Goal: Communication & Community: Answer question/provide support

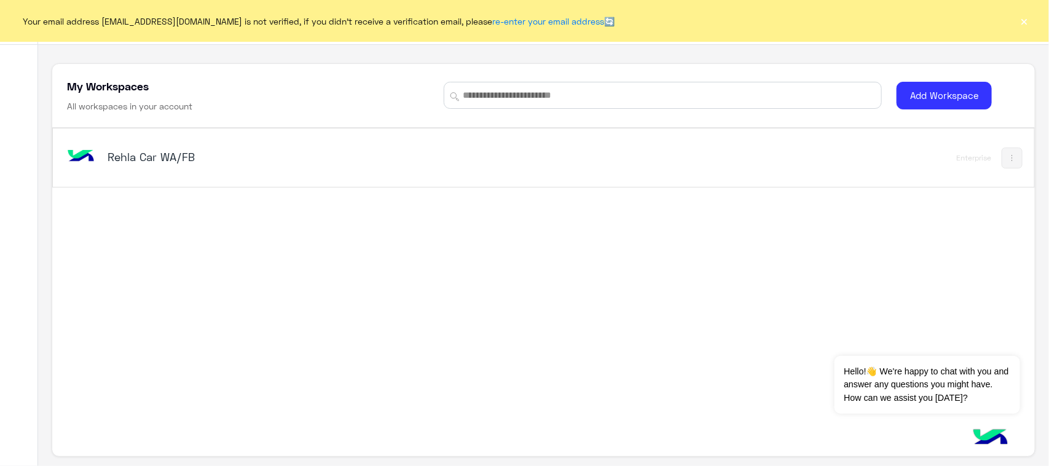
click at [147, 154] on h5 "Rehla Car WA/FB" at bounding box center [280, 156] width 345 height 15
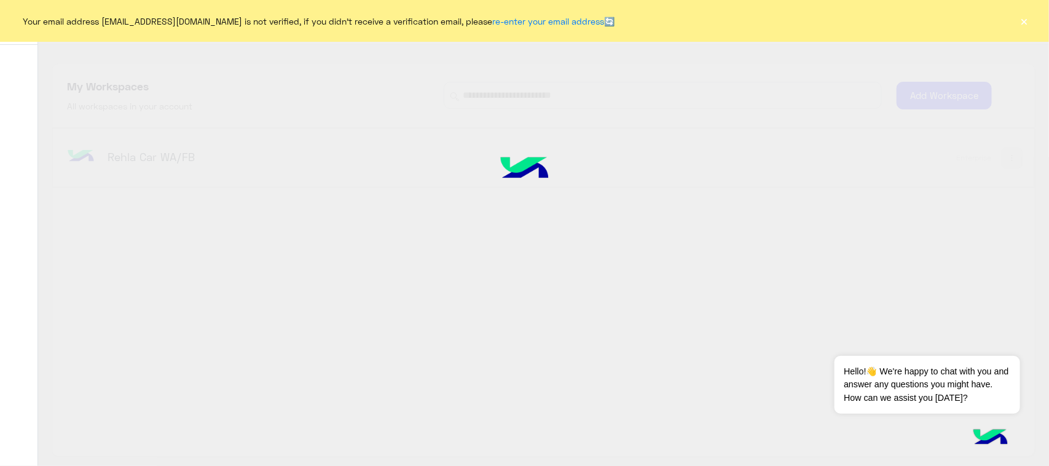
click at [61, 154] on div at bounding box center [524, 232] width 1049 height 466
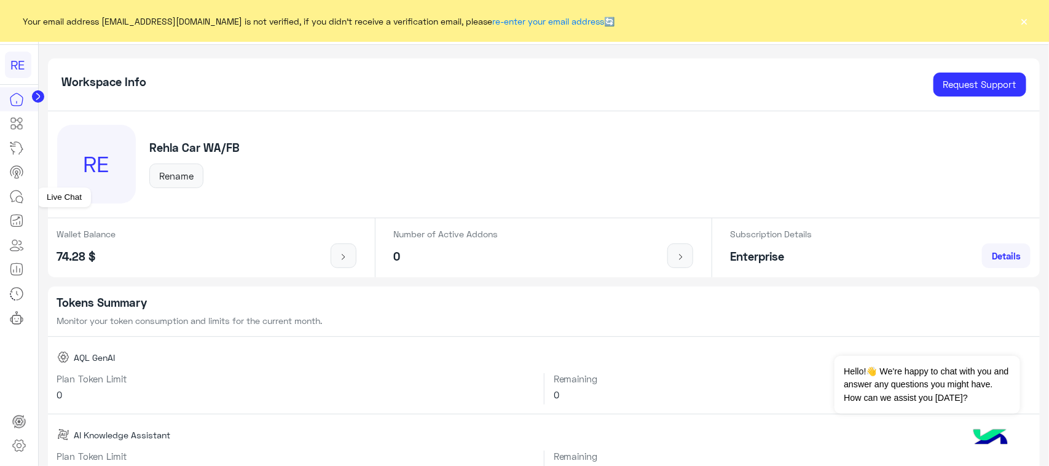
click at [6, 197] on link at bounding box center [16, 196] width 33 height 25
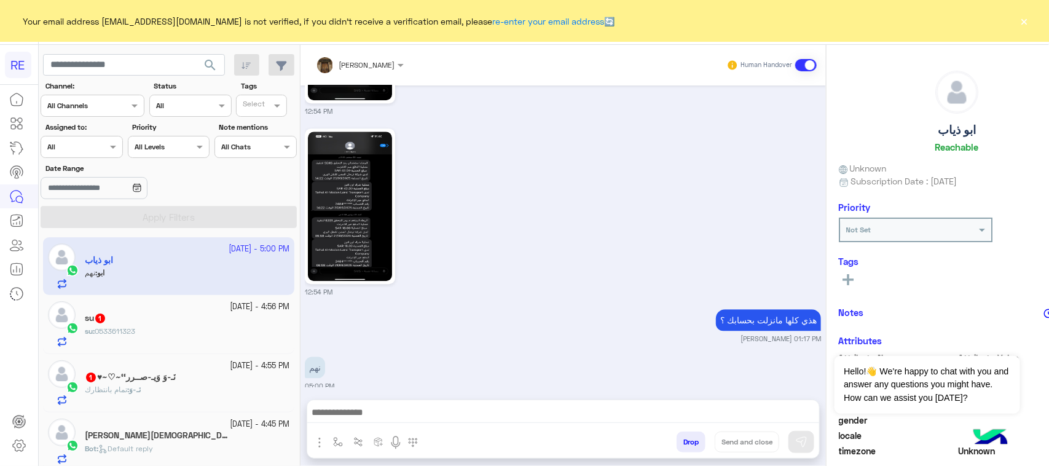
scroll to position [77, 0]
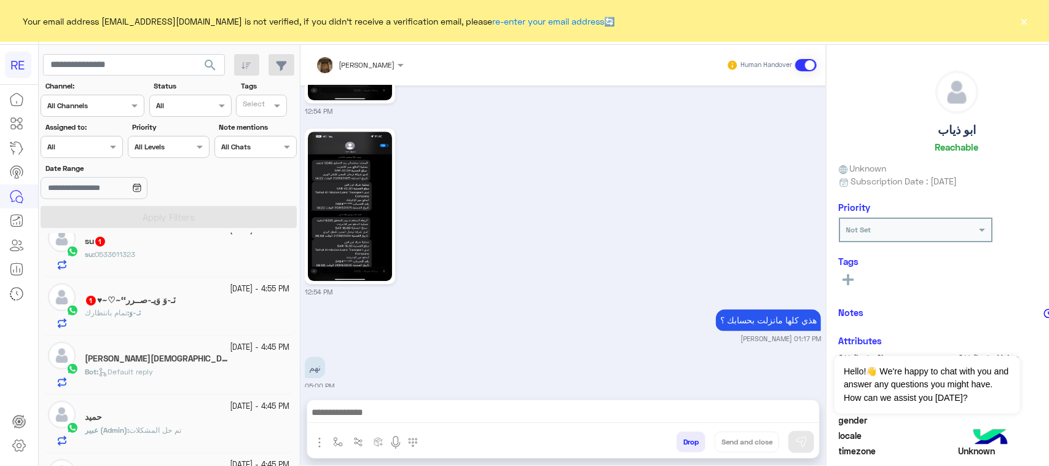
click at [148, 315] on div "‏​نَـ-وَ : تمام بانتظارك" at bounding box center [187, 318] width 205 height 22
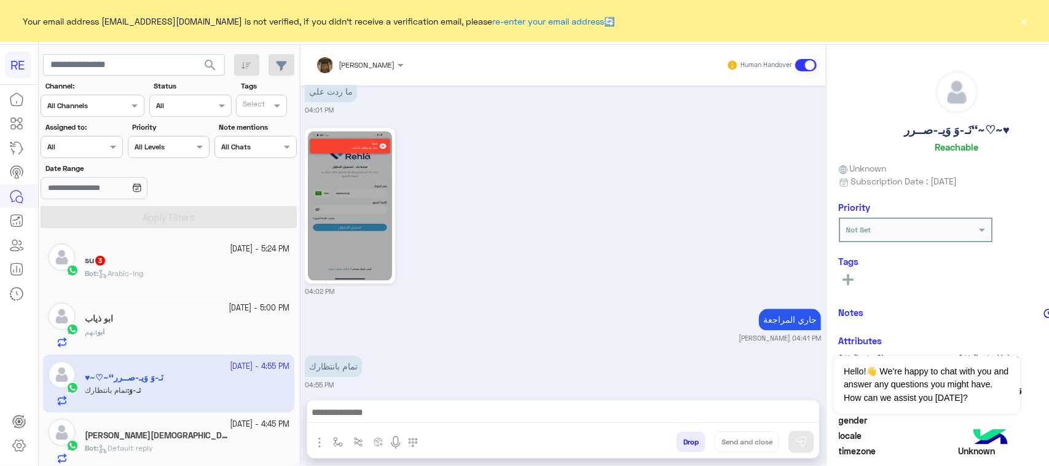
click at [182, 284] on div "Bot : Arabic-lng" at bounding box center [187, 279] width 205 height 22
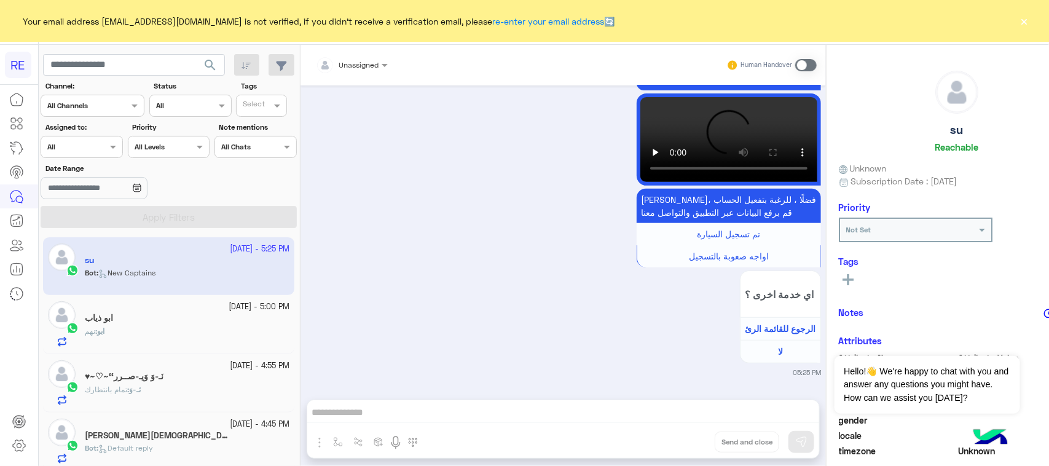
scroll to position [2447, 0]
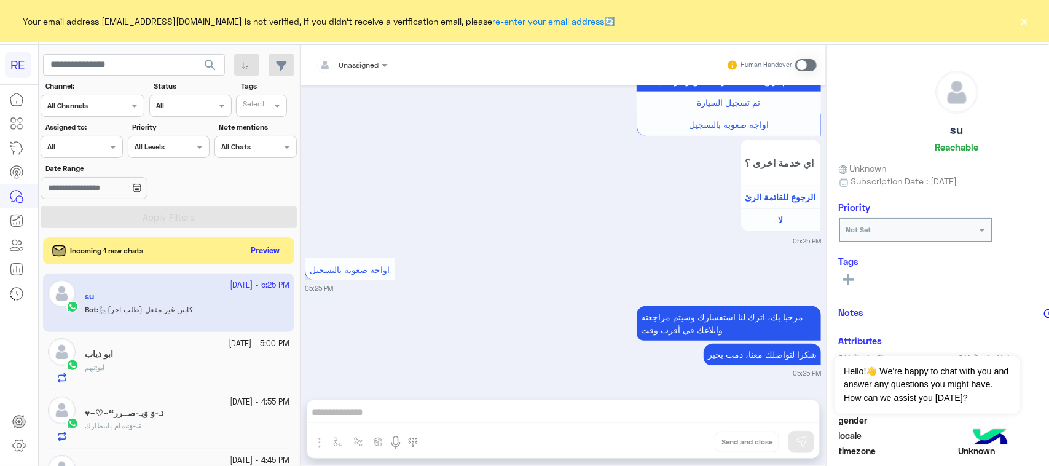
click at [154, 81] on label "Status" at bounding box center [192, 85] width 76 height 11
paste input "*********"
type input "*********"
click at [210, 61] on span "search" at bounding box center [210, 65] width 15 height 15
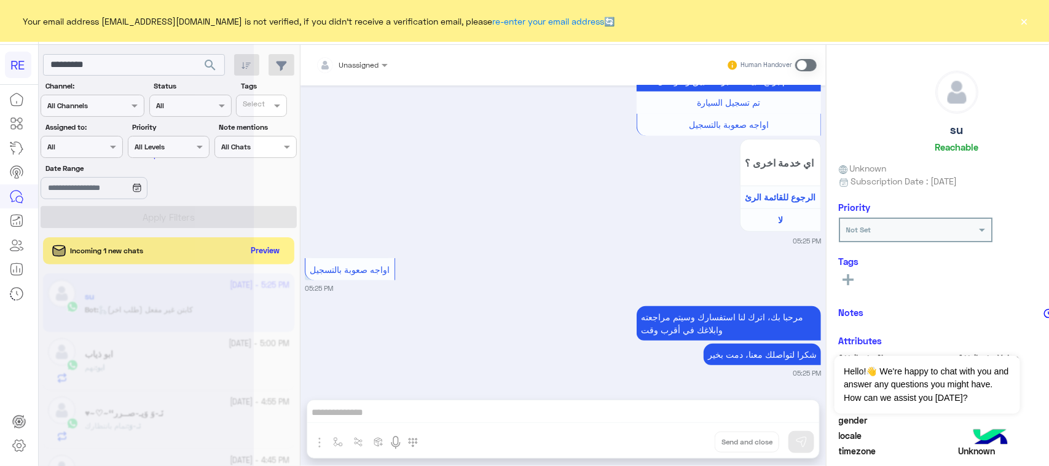
scroll to position [0, 0]
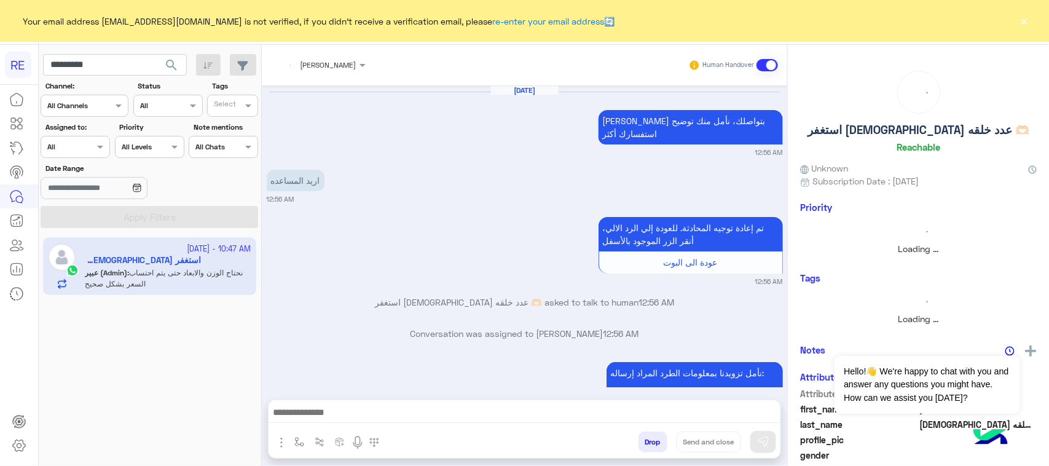
scroll to position [1186, 0]
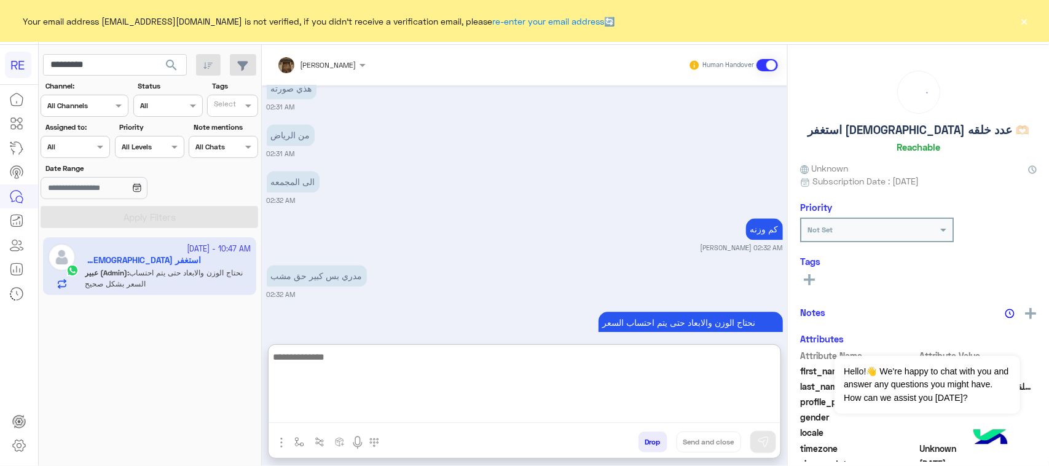
click at [404, 417] on textarea at bounding box center [525, 386] width 512 height 74
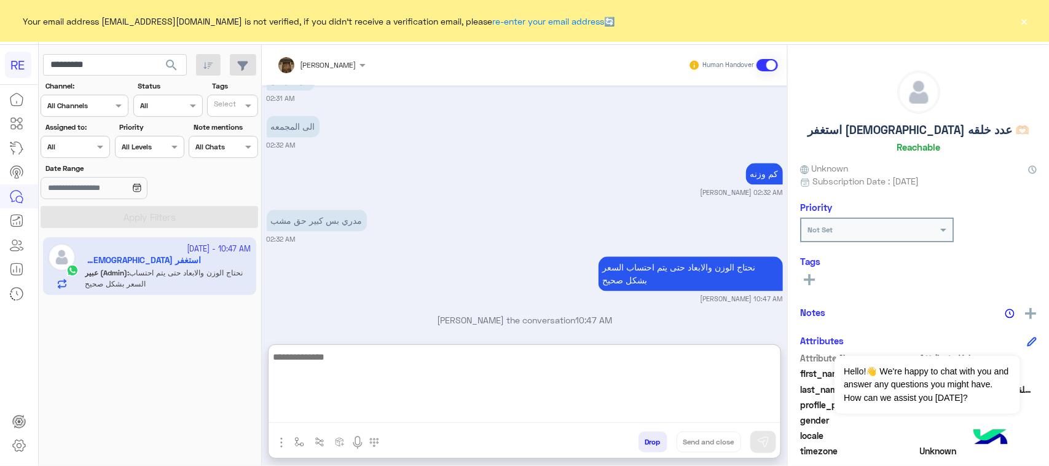
scroll to position [1165, 0]
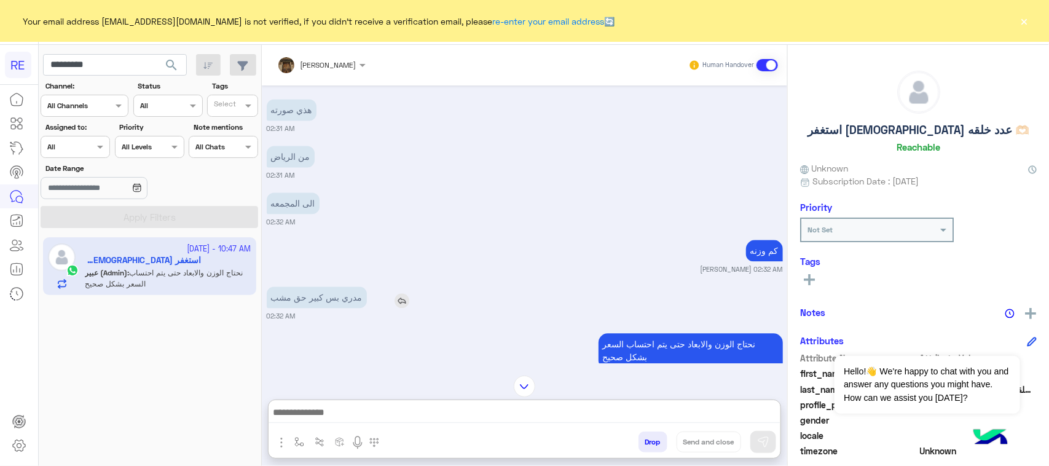
click at [308, 289] on p "مدري بس كبير حق مشب" at bounding box center [317, 297] width 100 height 22
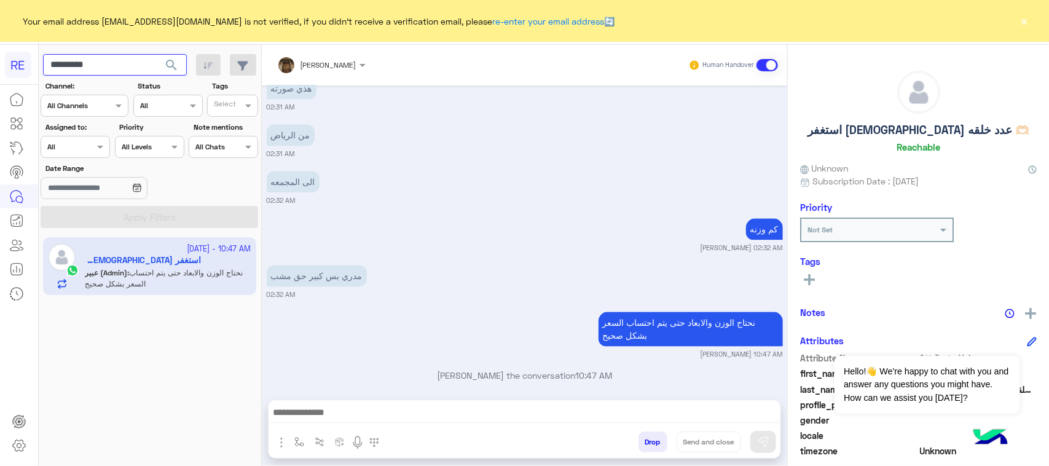
click at [109, 68] on input "*********" at bounding box center [115, 65] width 144 height 22
click at [176, 62] on span "search" at bounding box center [171, 65] width 15 height 15
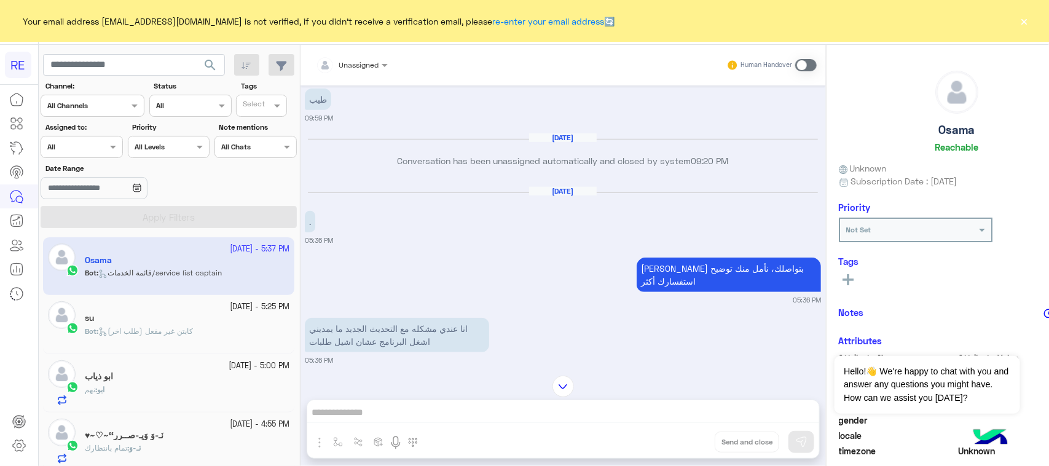
scroll to position [342, 0]
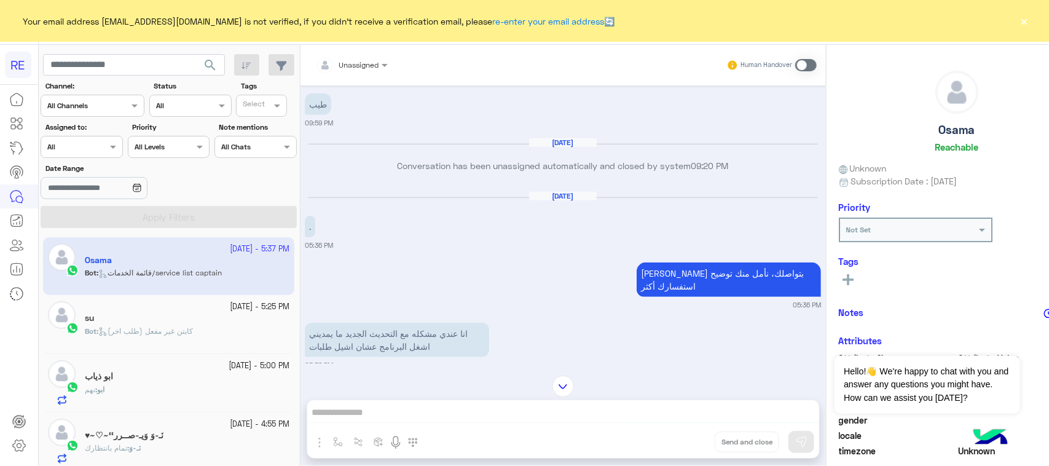
click at [450, 323] on p "انا عندي مشكله مع التحديث الجديد ما يمديني اشغل البرنامج عشان اشيل طلبات" at bounding box center [397, 340] width 184 height 34
click at [382, 330] on p "انا عندي مشكله مع التحديث الجديد ما يمديني اشغل البرنامج عشان اشيل طلبات" at bounding box center [397, 340] width 184 height 34
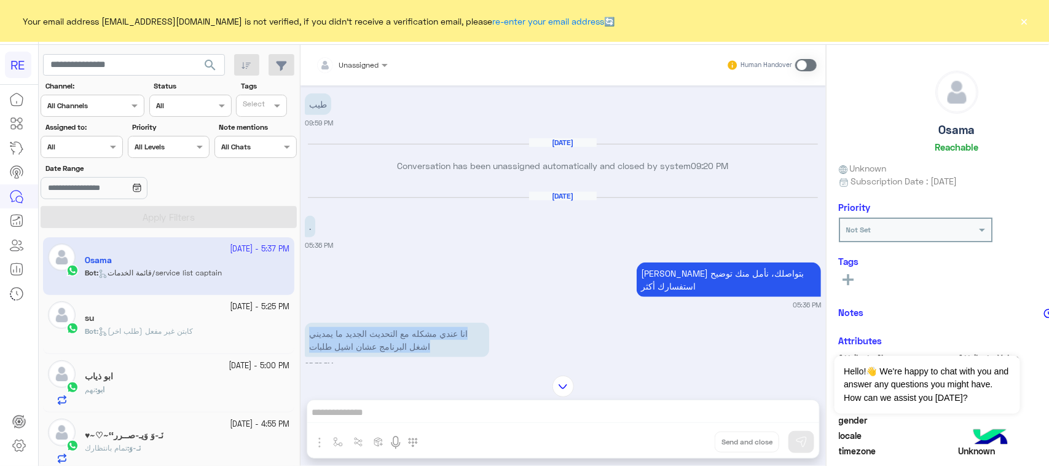
click at [382, 330] on p "انا عندي مشكله مع التحديث الجديد ما يمديني اشغل البرنامج عشان اشيل طلبات" at bounding box center [397, 340] width 184 height 34
click at [394, 226] on div "[DATE] . 05:36 PM" at bounding box center [563, 221] width 516 height 60
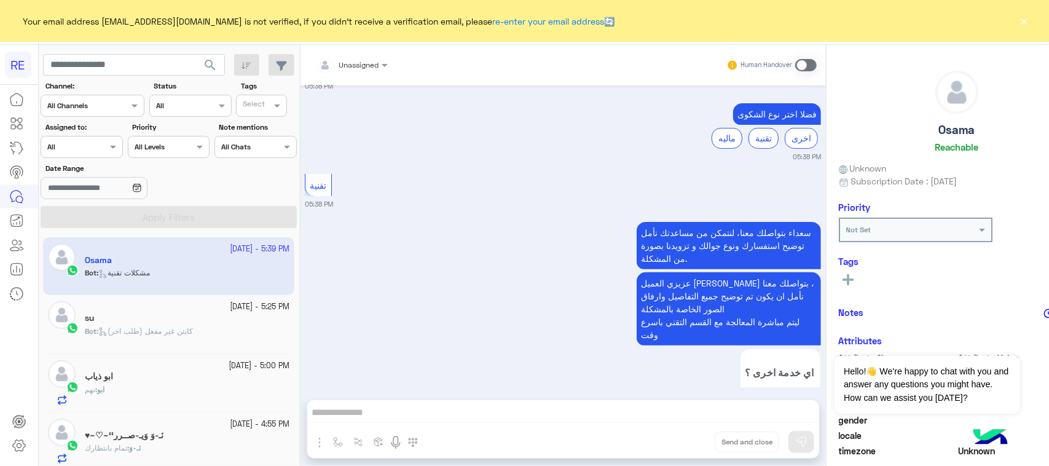
scroll to position [2515, 0]
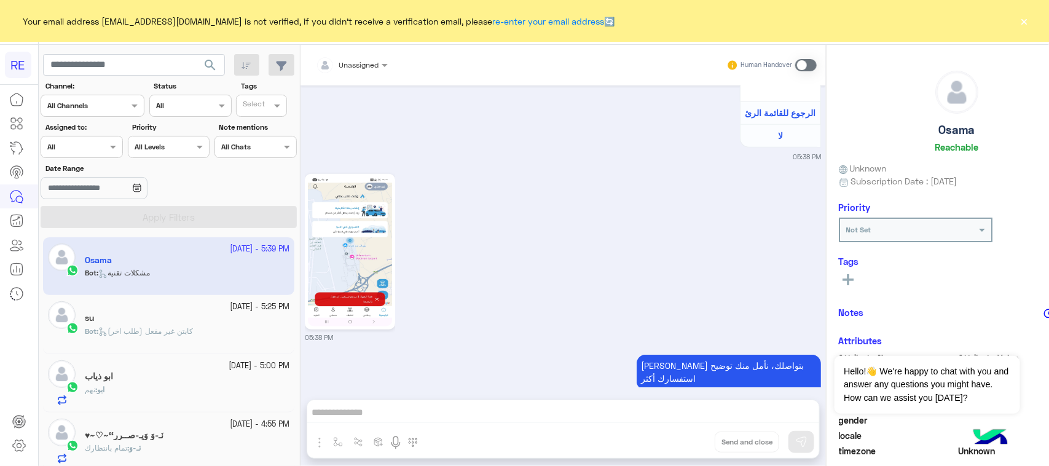
click at [331, 251] on img at bounding box center [350, 251] width 84 height 149
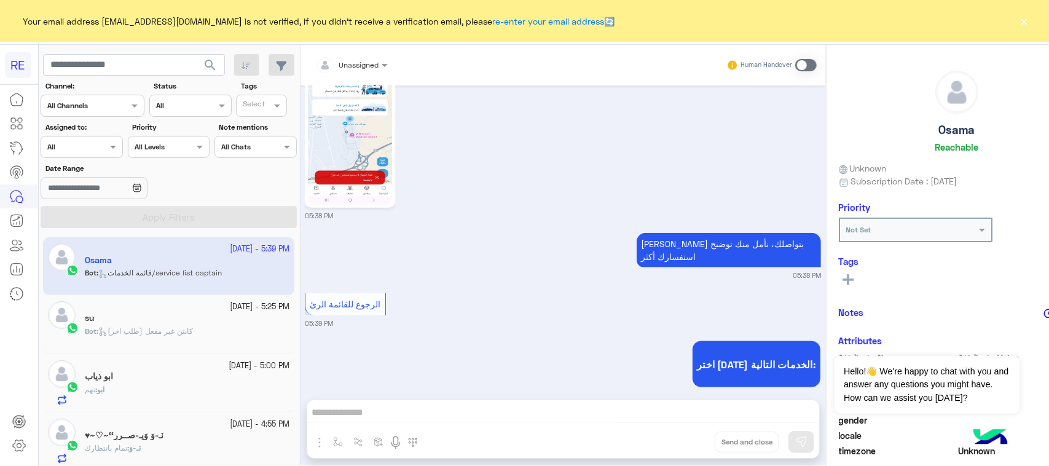
click at [795, 66] on span at bounding box center [806, 65] width 22 height 12
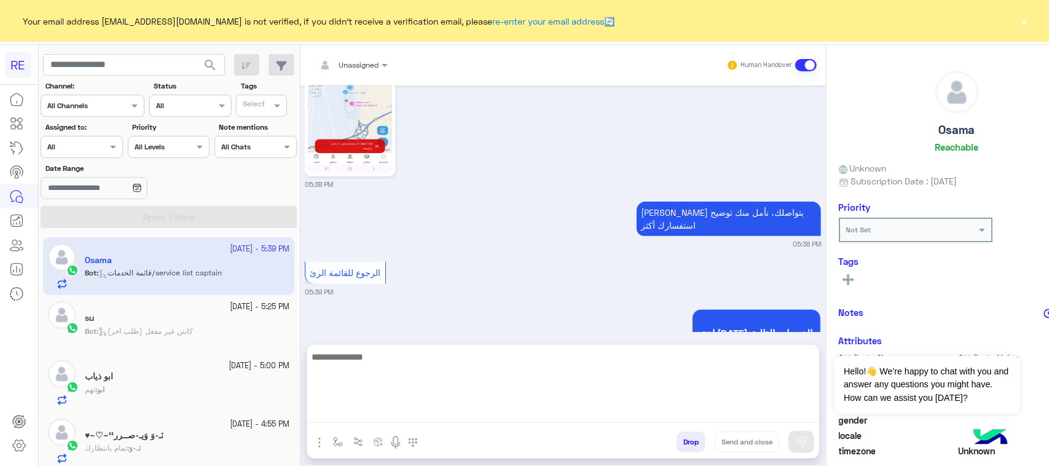
click at [594, 414] on textarea at bounding box center [563, 386] width 512 height 74
paste textarea "**********"
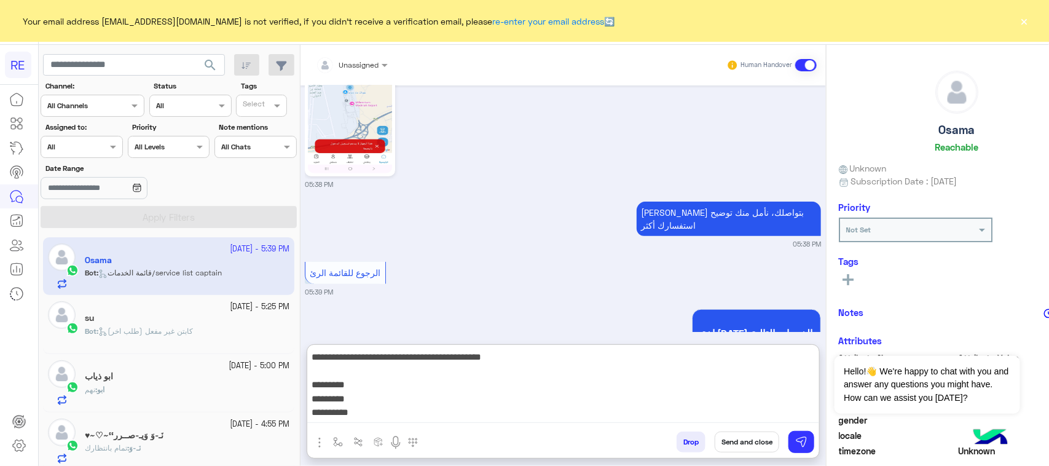
scroll to position [37, 0]
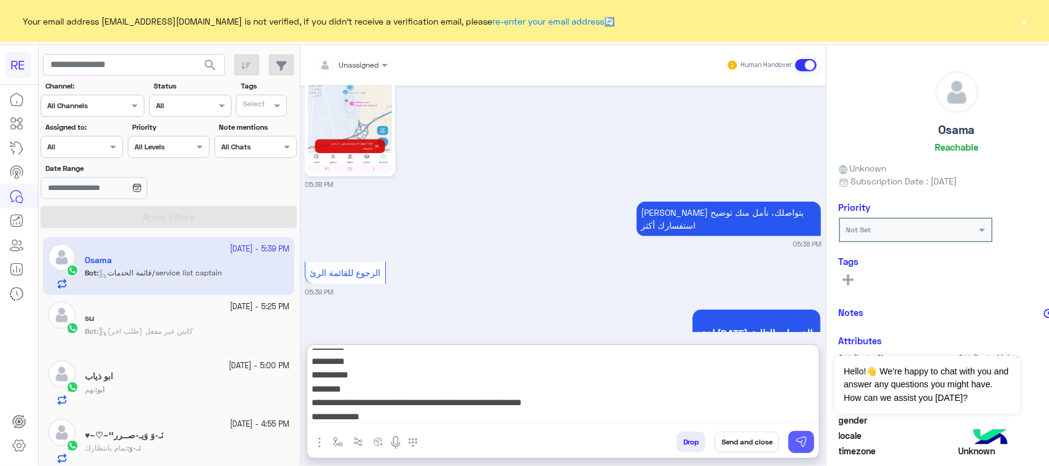
type textarea "**********"
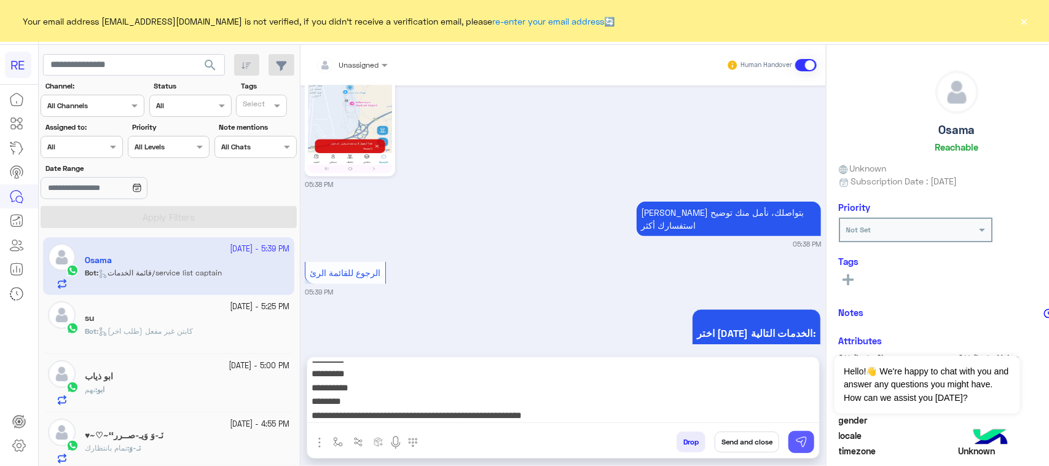
click at [799, 447] on img at bounding box center [801, 442] width 12 height 12
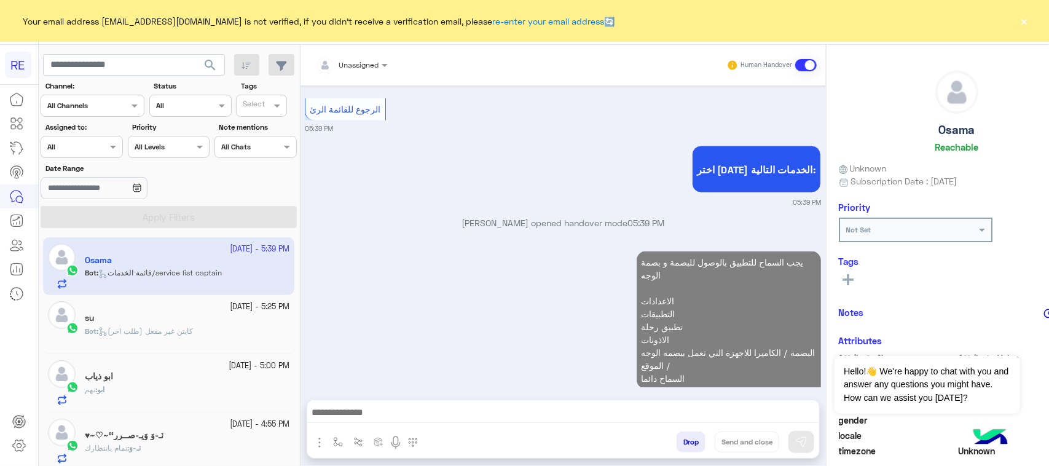
scroll to position [2863, 0]
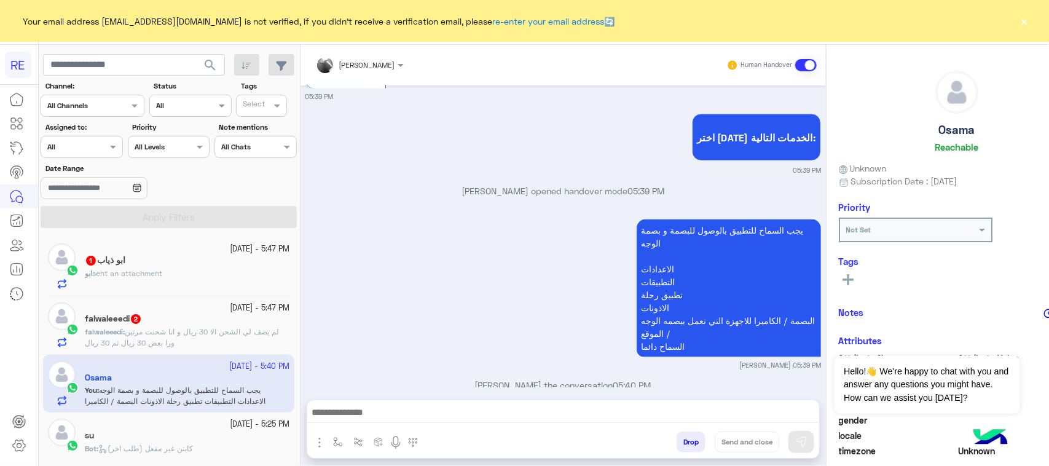
click at [210, 264] on div "ابو ذياب 1" at bounding box center [187, 261] width 205 height 13
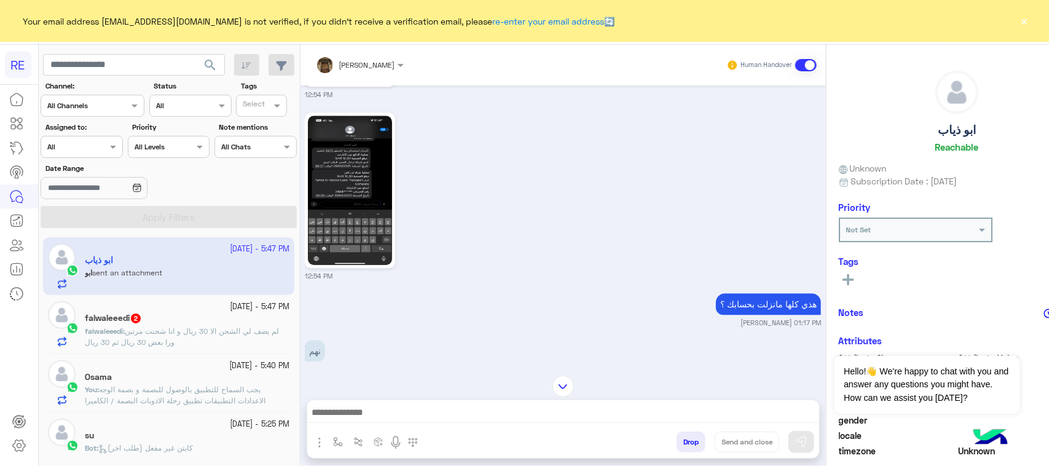
scroll to position [1416, 0]
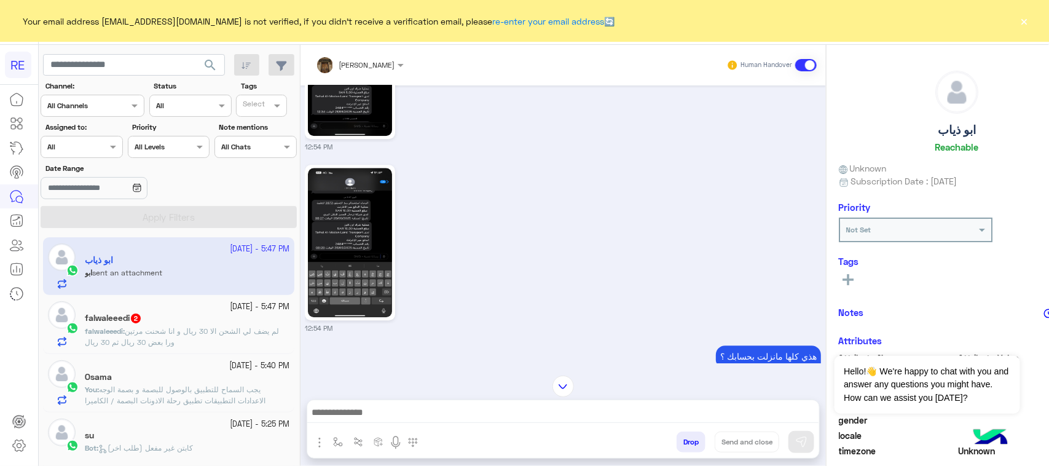
click at [363, 192] on img at bounding box center [350, 242] width 84 height 149
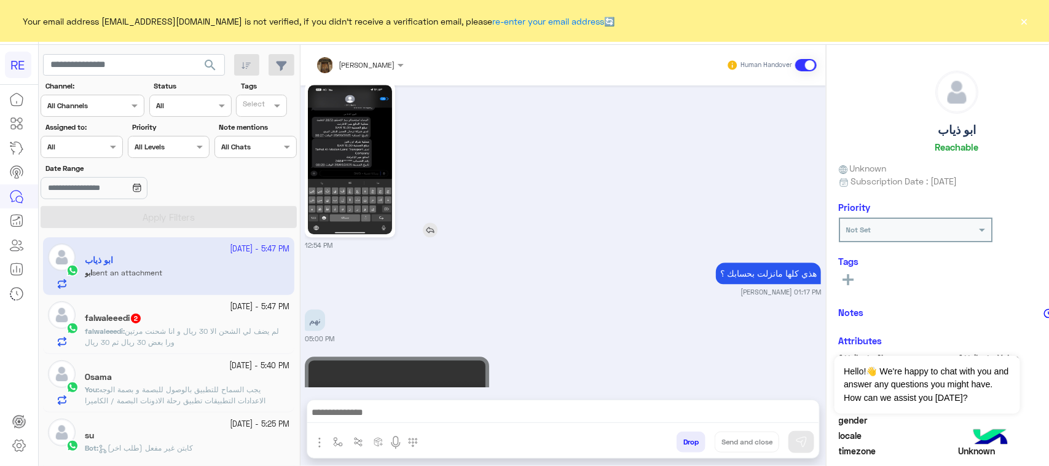
scroll to position [1570, 0]
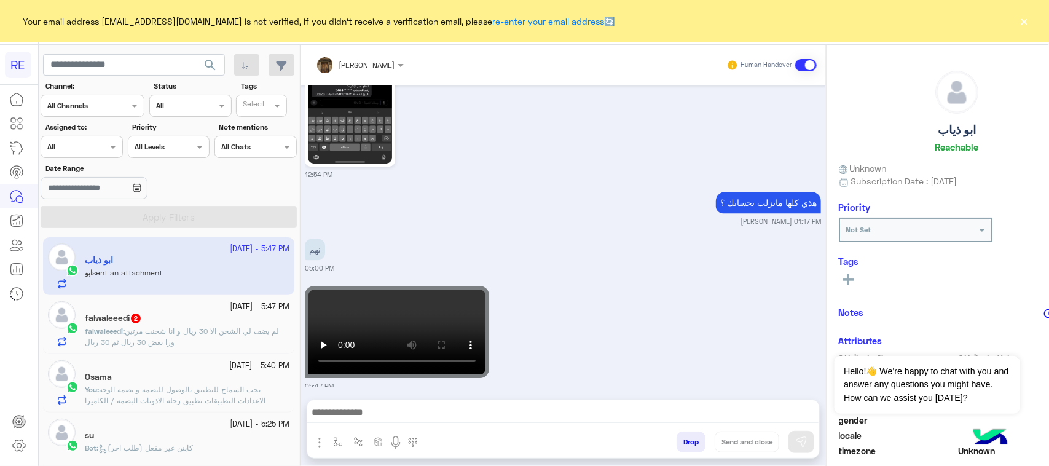
click at [245, 326] on div "falwaleeedi 2" at bounding box center [187, 319] width 205 height 13
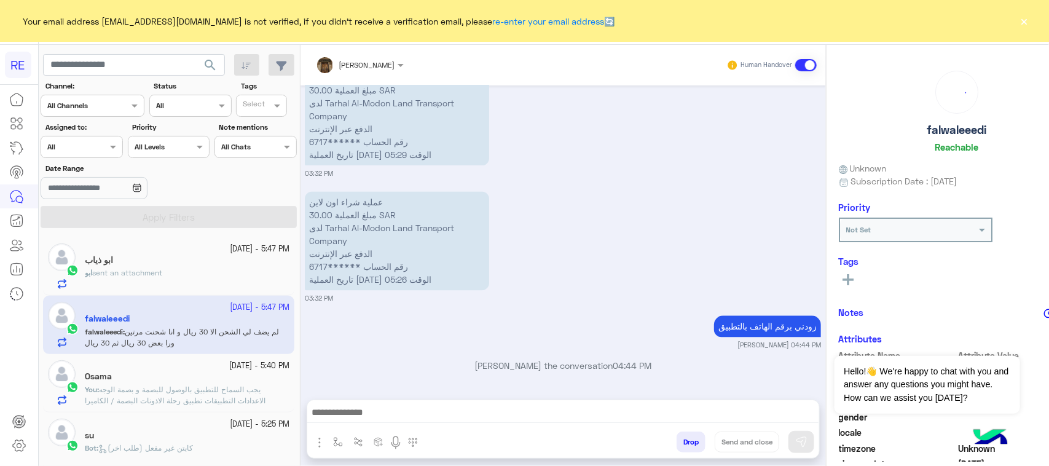
scroll to position [1190, 0]
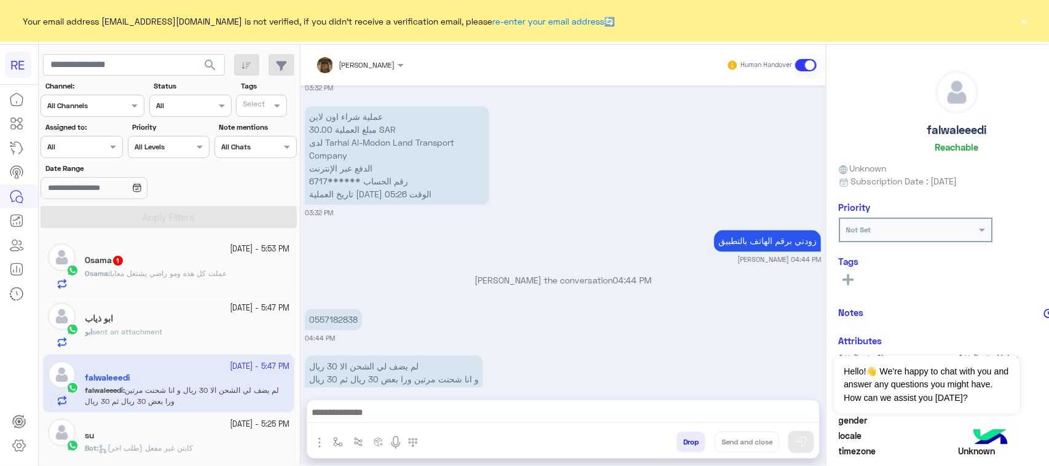
click at [229, 267] on div "Osama 1" at bounding box center [187, 261] width 205 height 13
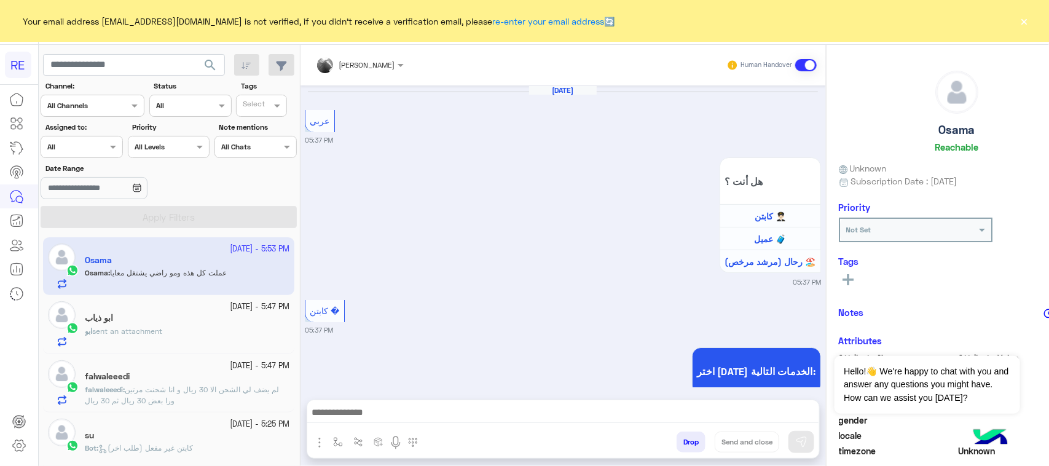
scroll to position [1773, 0]
